Goal: Answer question/provide support

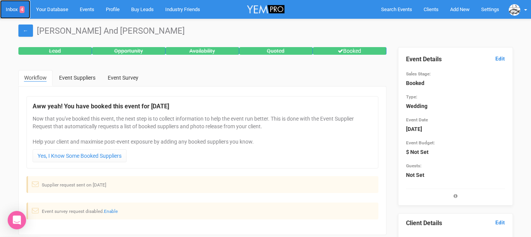
click at [20, 9] on link "Inbox 4" at bounding box center [15, 9] width 30 height 19
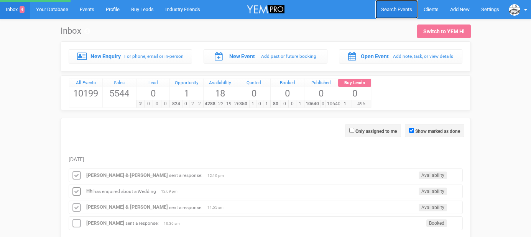
click at [385, 12] on span "Search Events" at bounding box center [396, 10] width 31 height 6
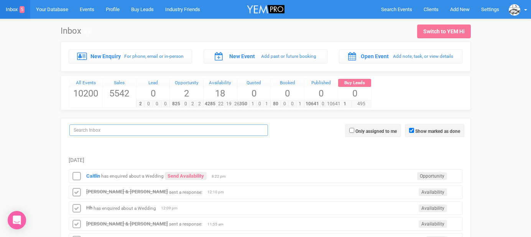
click at [201, 131] on input "search" at bounding box center [168, 131] width 199 height 12
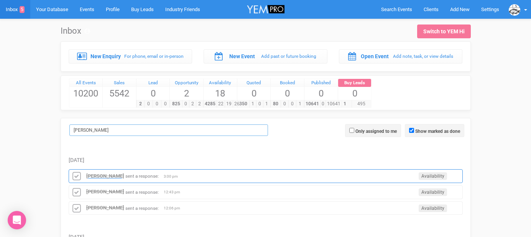
type input "[PERSON_NAME]"
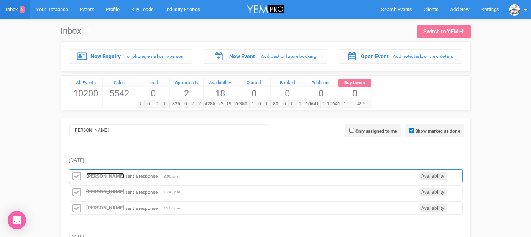
click at [110, 177] on strong "[PERSON_NAME]" at bounding box center [105, 176] width 38 height 6
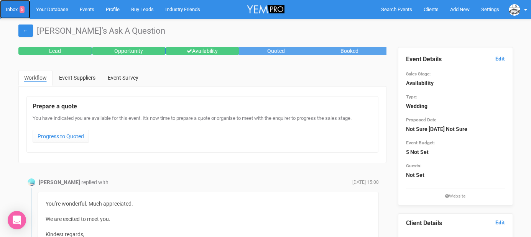
click at [14, 10] on link "Inbox 5" at bounding box center [15, 9] width 30 height 19
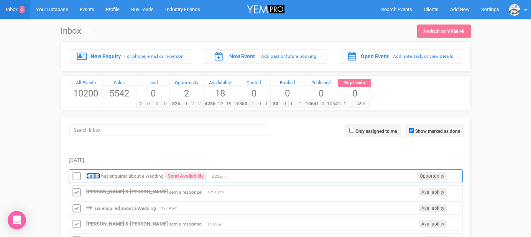
click at [97, 176] on strong "Caitlin" at bounding box center [93, 176] width 14 height 6
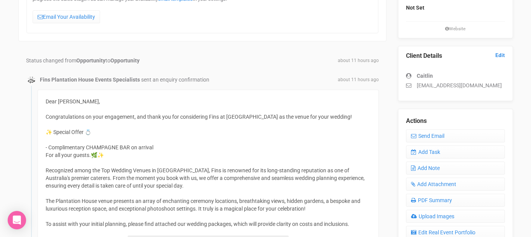
scroll to position [141, 0]
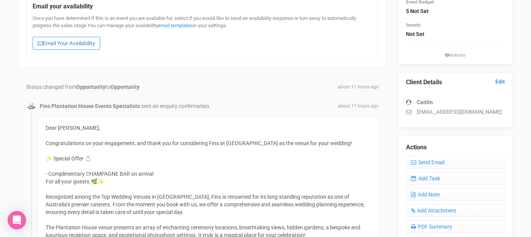
click at [79, 46] on link "Email Your Availability" at bounding box center [66, 43] width 67 height 13
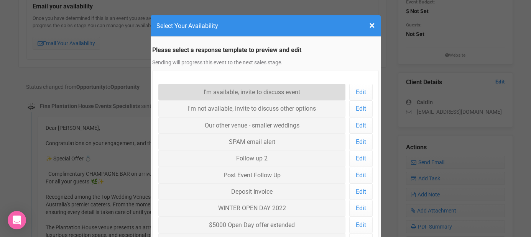
click at [194, 95] on link "I'm available, invite to discuss event" at bounding box center [252, 92] width 188 height 16
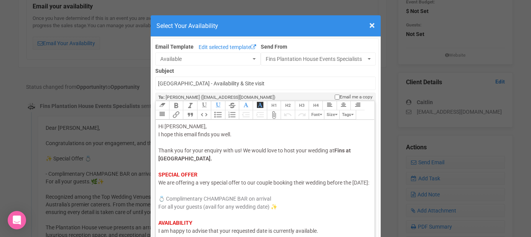
drag, startPoint x: 184, startPoint y: 191, endPoint x: 158, endPoint y: 191, distance: 26.1
click at [158, 191] on trix-editor "Hi [PERSON_NAME], I hope this email finds you well. Thank you for your enquiry …" at bounding box center [265, 191] width 219 height 142
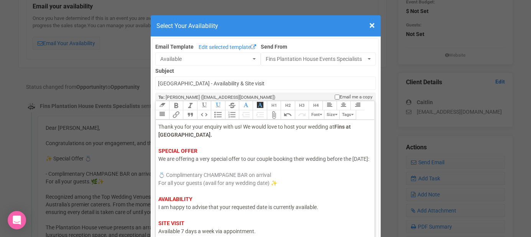
scroll to position [57, 0]
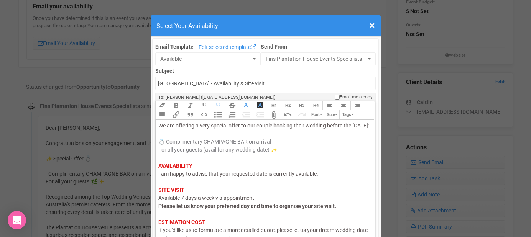
click at [180, 177] on span "I am happy to advise that your requested date is currently available." at bounding box center [238, 174] width 160 height 6
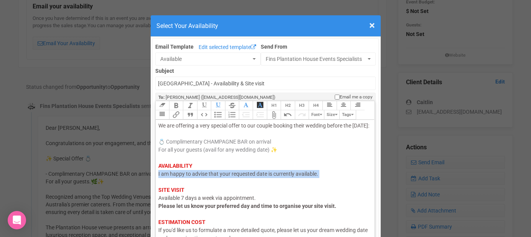
click at [180, 177] on span "I am happy to advise that your requested date is currently available." at bounding box center [238, 174] width 160 height 6
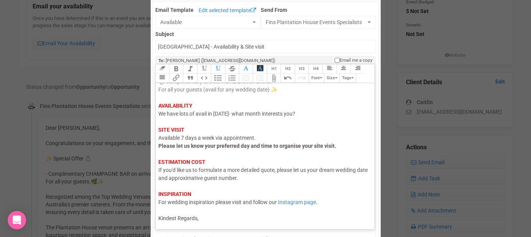
scroll to position [40, 0]
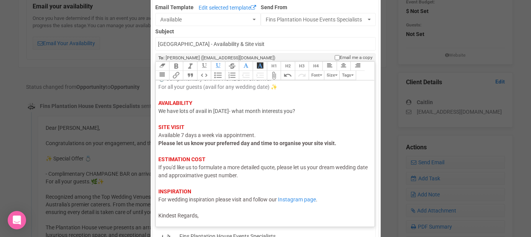
click at [196, 222] on trix-editor "Hi [PERSON_NAME], I hope this email finds you well. Thank you for your enquiry …" at bounding box center [265, 152] width 219 height 142
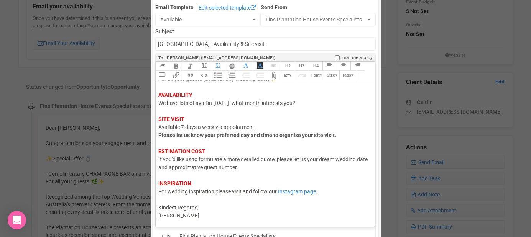
type trix-editor "<div><span style="color: rgb(95, 88, 88);">Hi Caitlin,</span><br><span style="c…"
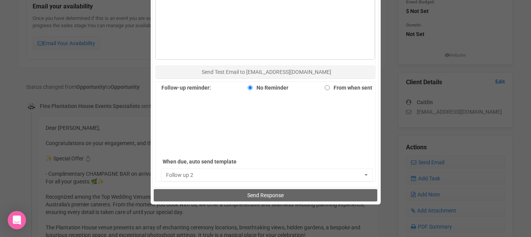
scroll to position [416, 0]
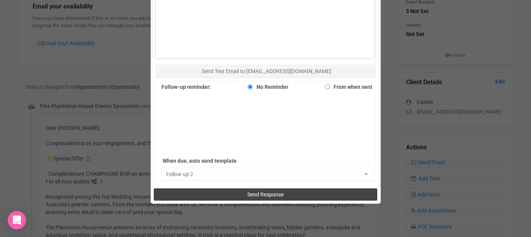
click at [245, 194] on button "Send Response" at bounding box center [266, 195] width 224 height 12
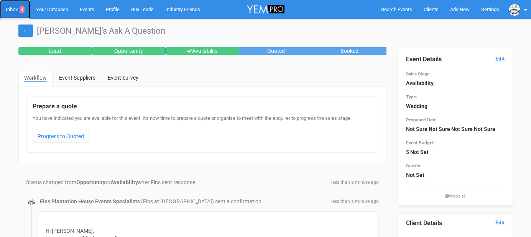
click at [16, 12] on link "Inbox 4" at bounding box center [15, 9] width 30 height 19
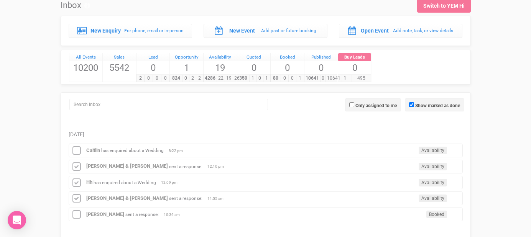
scroll to position [29, 0]
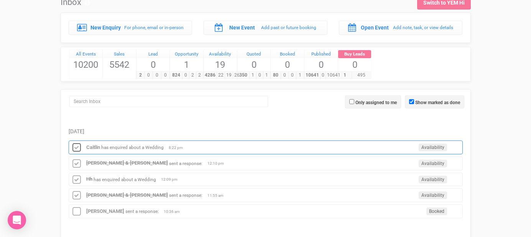
drag, startPoint x: 73, startPoint y: 137, endPoint x: 77, endPoint y: 147, distance: 10.7
click at [77, 147] on icon at bounding box center [77, 148] width 12 height 10
